Goal: Navigation & Orientation: Find specific page/section

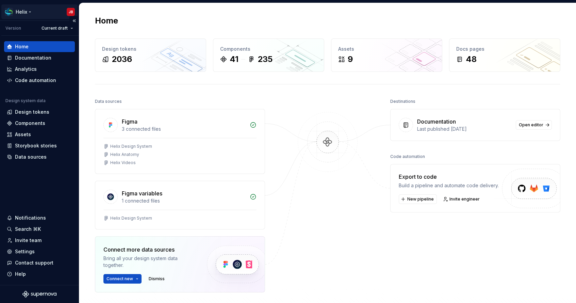
click at [27, 10] on html "Helix JB Version Current draft Home Documentation Analytics Code automation Des…" at bounding box center [288, 151] width 576 height 303
click at [39, 153] on html "Helix JB Version Current draft Home Documentation Analytics Code automation Des…" at bounding box center [288, 151] width 576 height 303
click at [34, 251] on div "Settings" at bounding box center [39, 251] width 65 height 7
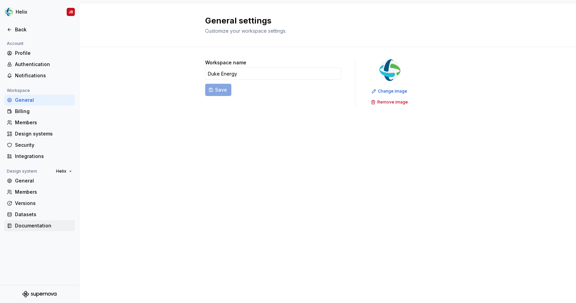
click at [33, 225] on div "Documentation" at bounding box center [43, 225] width 57 height 7
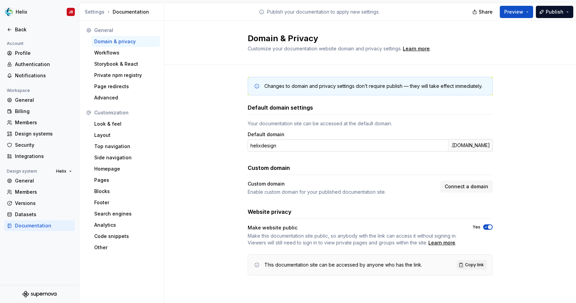
click at [473, 145] on div ".[DOMAIN_NAME]" at bounding box center [470, 145] width 45 height 12
click at [471, 261] on button "Copy link" at bounding box center [471, 265] width 30 height 10
